Goal: Information Seeking & Learning: Learn about a topic

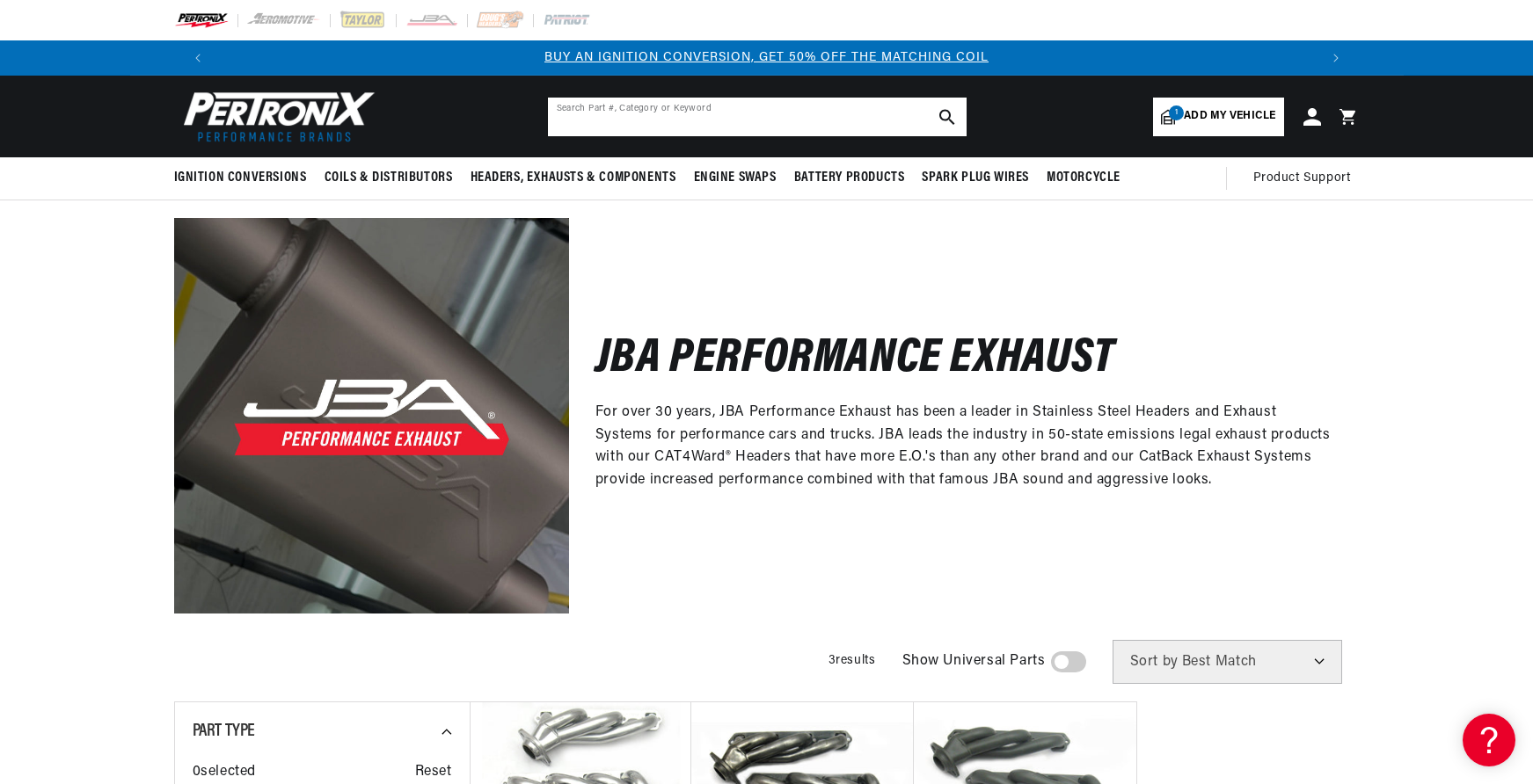
click at [773, 98] on input "text" at bounding box center [757, 116] width 418 height 38
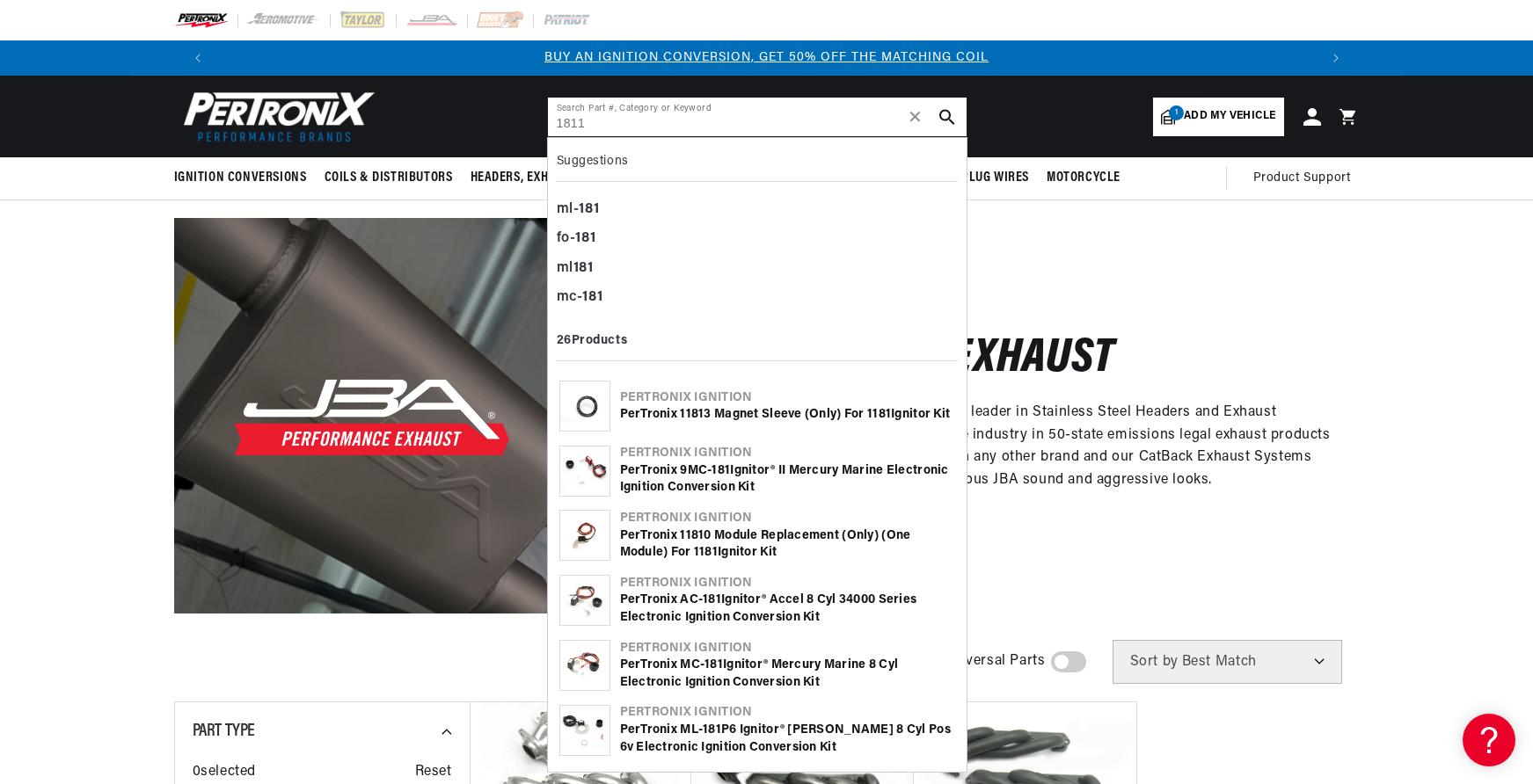
type input "1811"
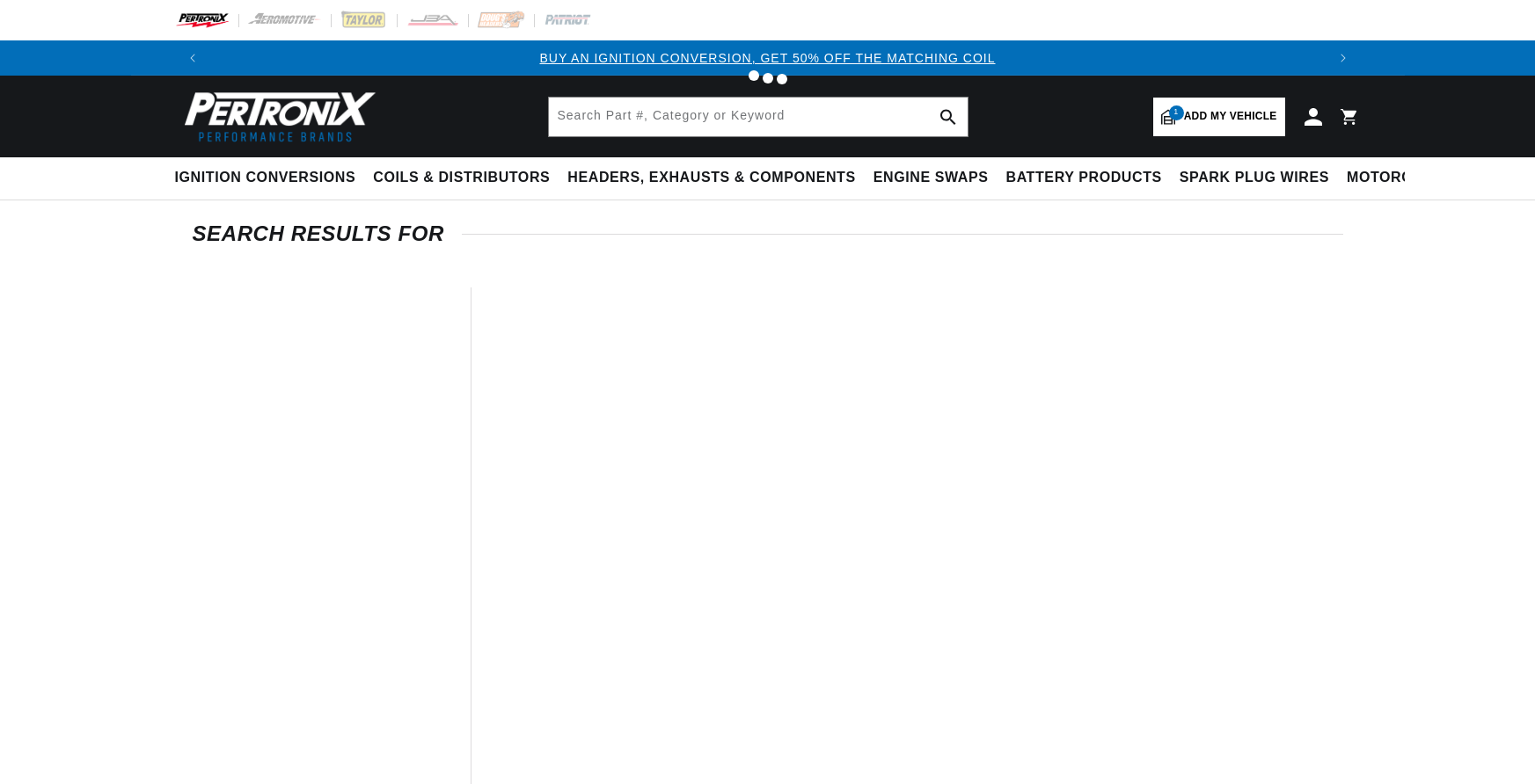
type input "1811"
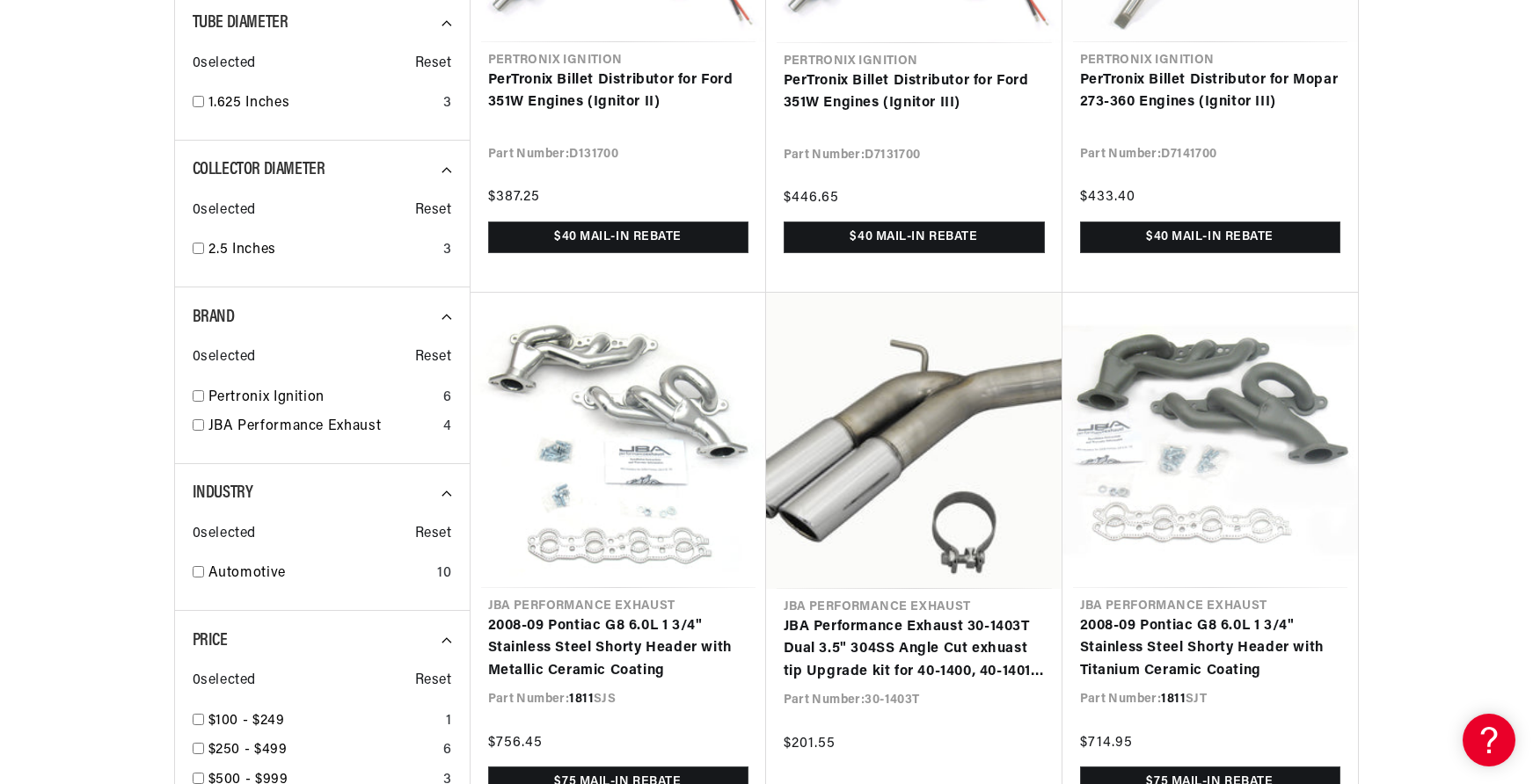
scroll to position [0, 824]
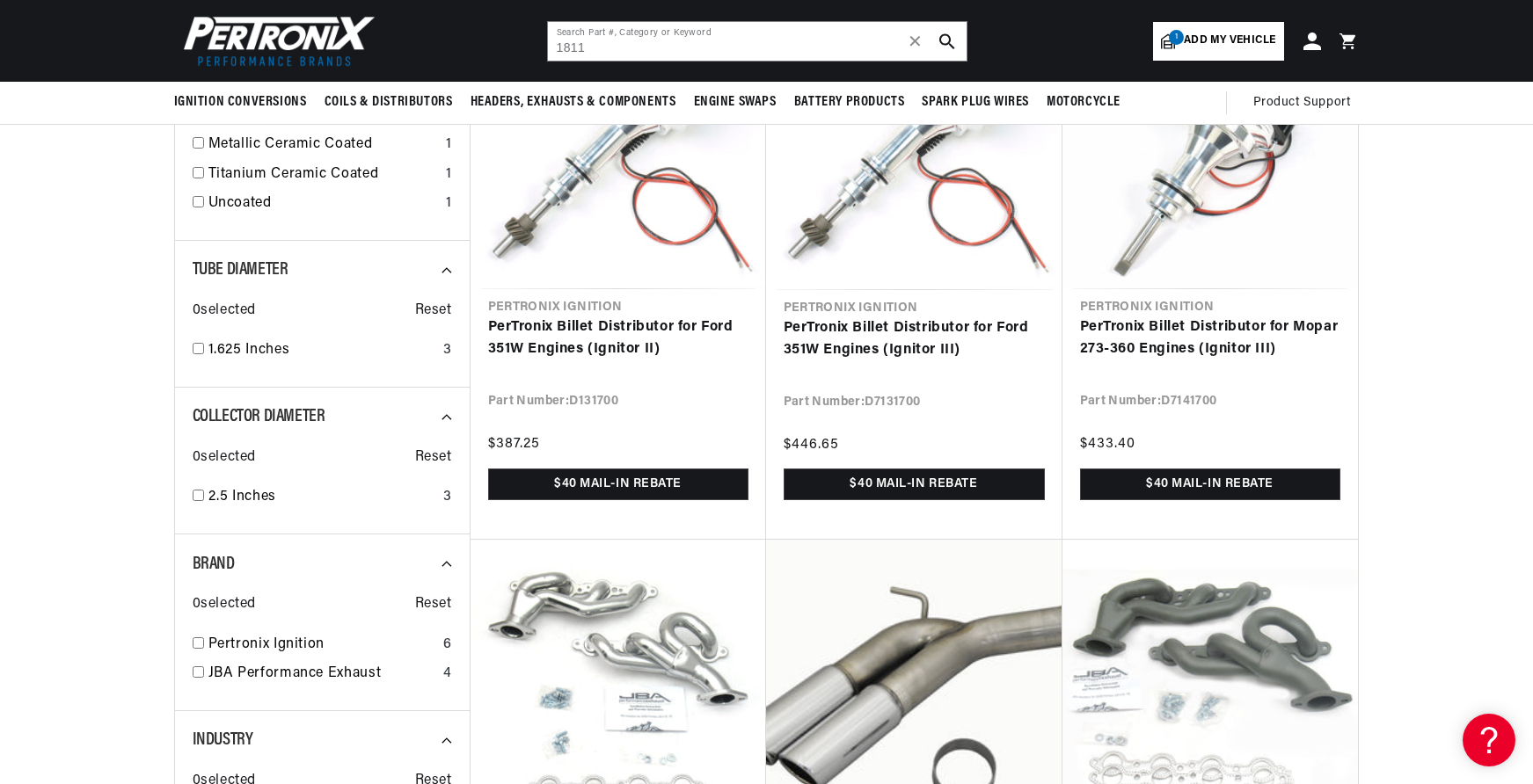
scroll to position [0, 824]
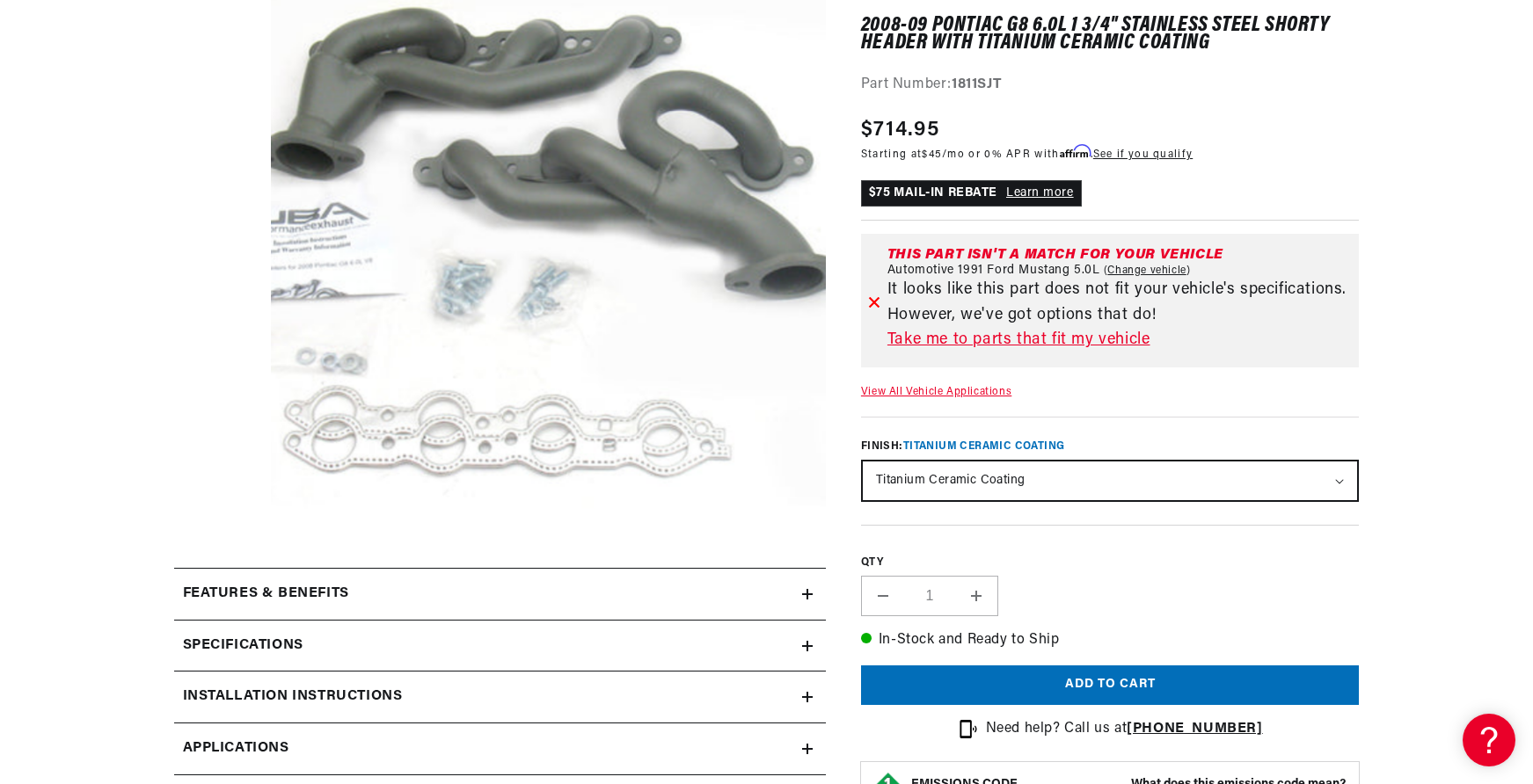
scroll to position [307, 0]
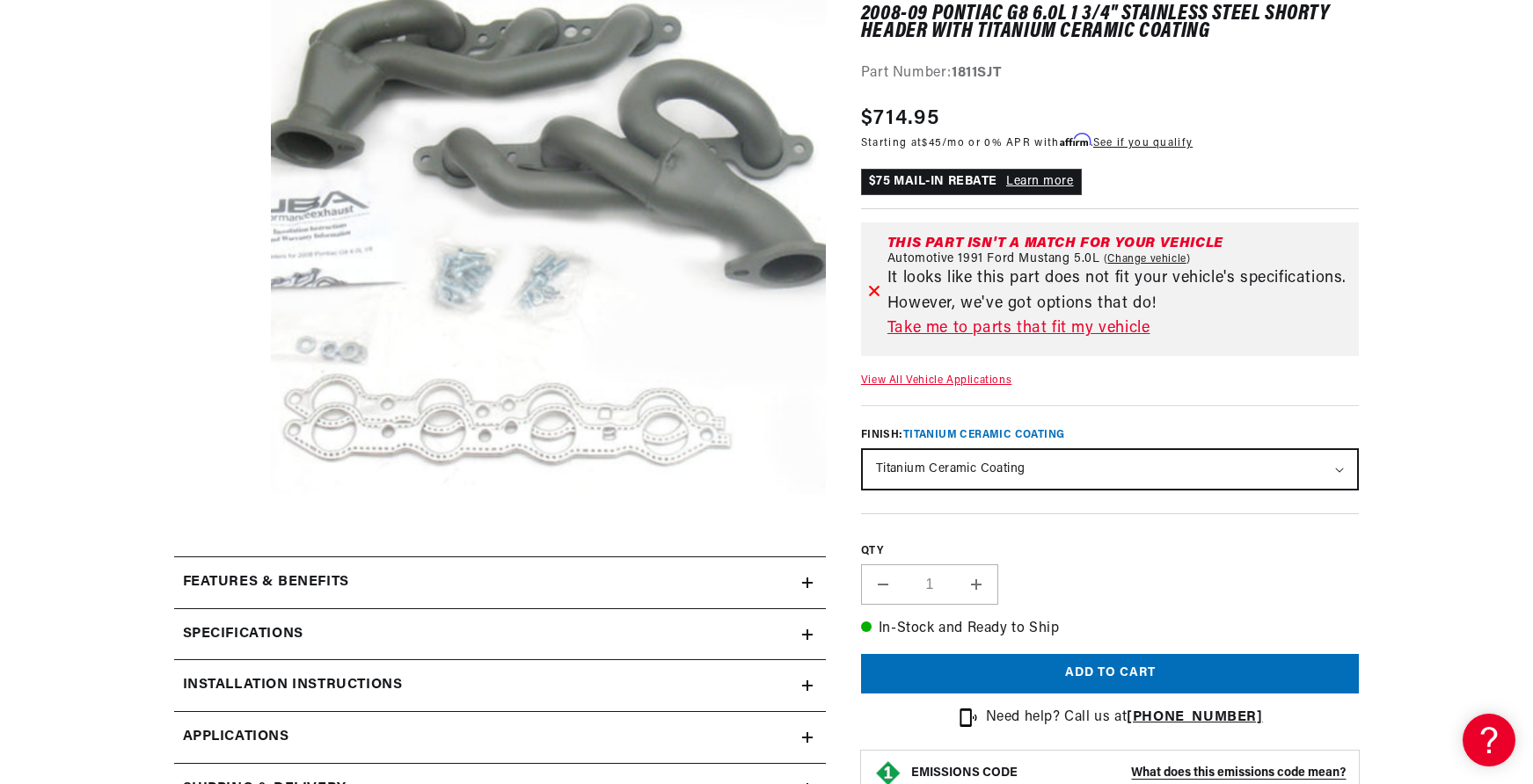
click at [564, 623] on div "Specifications" at bounding box center [488, 634] width 628 height 23
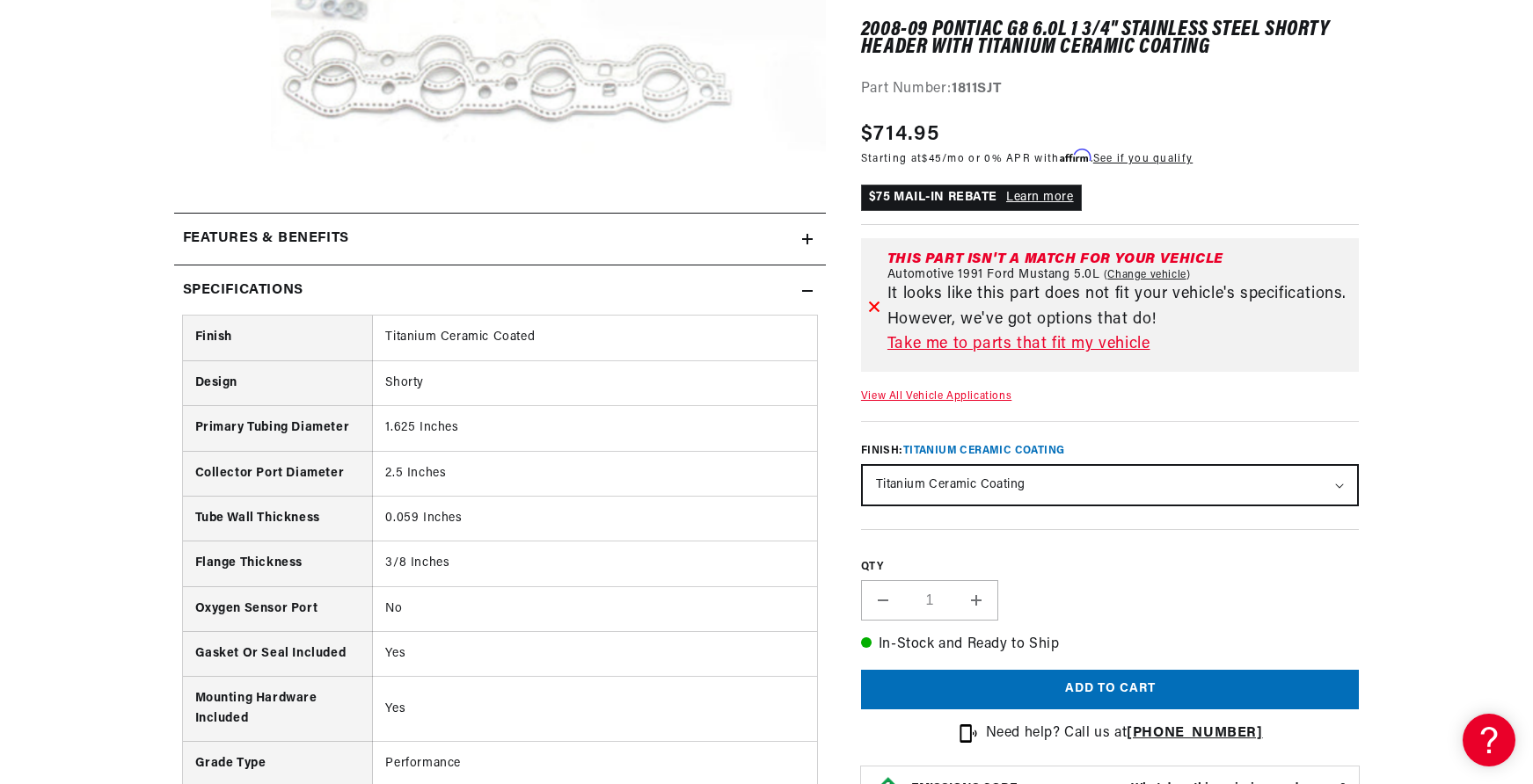
scroll to position [695, 0]
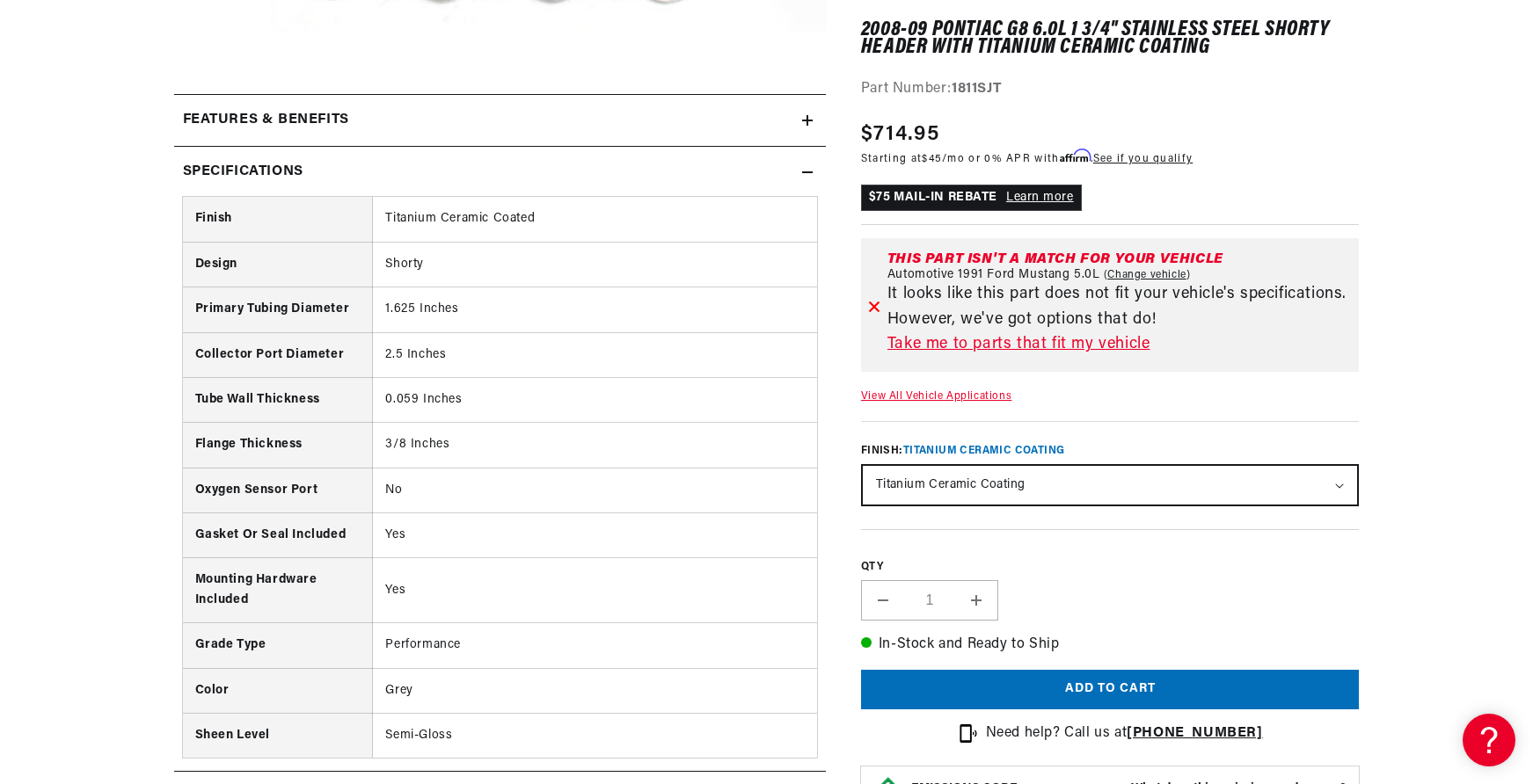
scroll to position [803, 0]
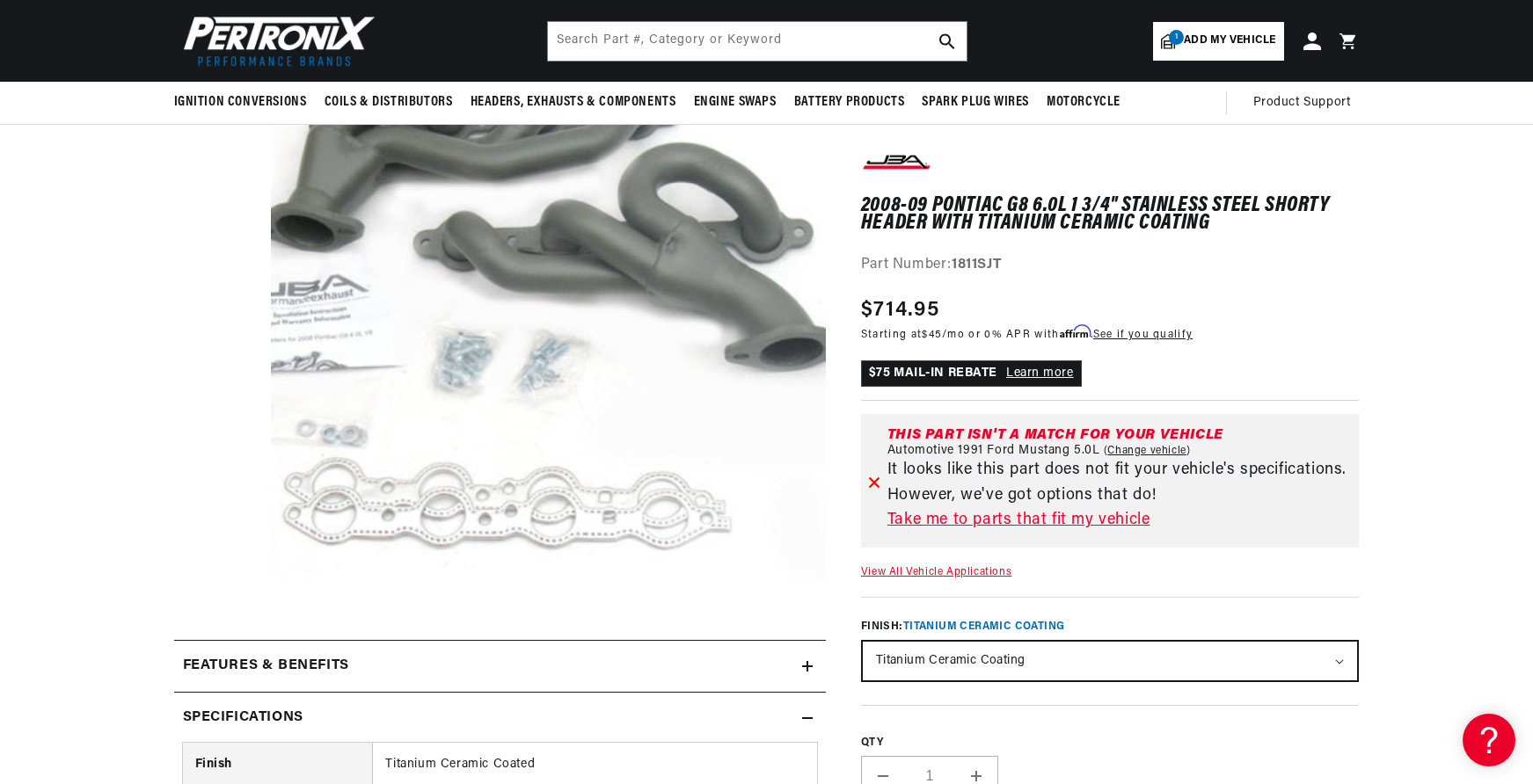
scroll to position [0, 824]
